Goal: Information Seeking & Learning: Learn about a topic

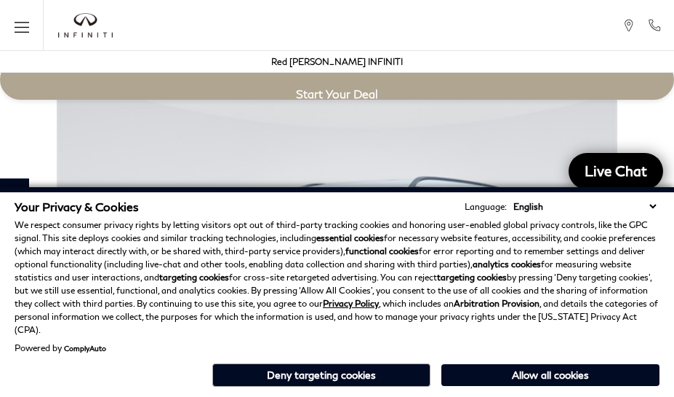
scroll to position [2568, 0]
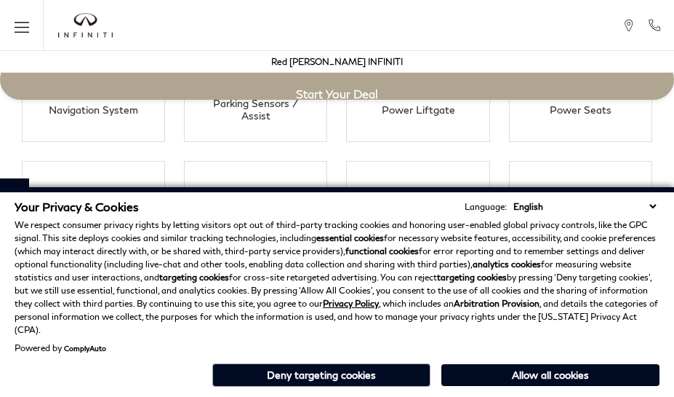
scroll to position [2568, 0]
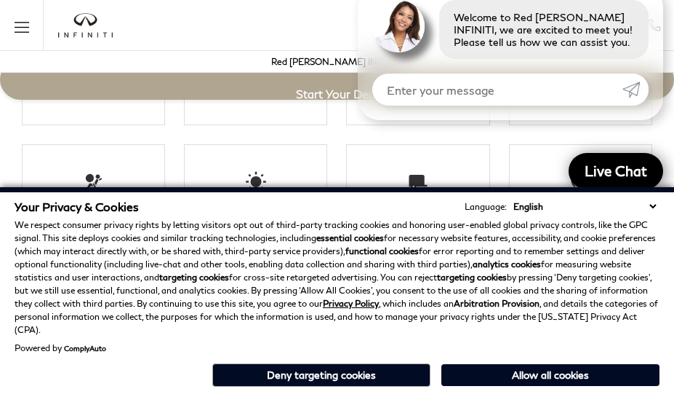
scroll to position [2656, 0]
